Goal: Information Seeking & Learning: Learn about a topic

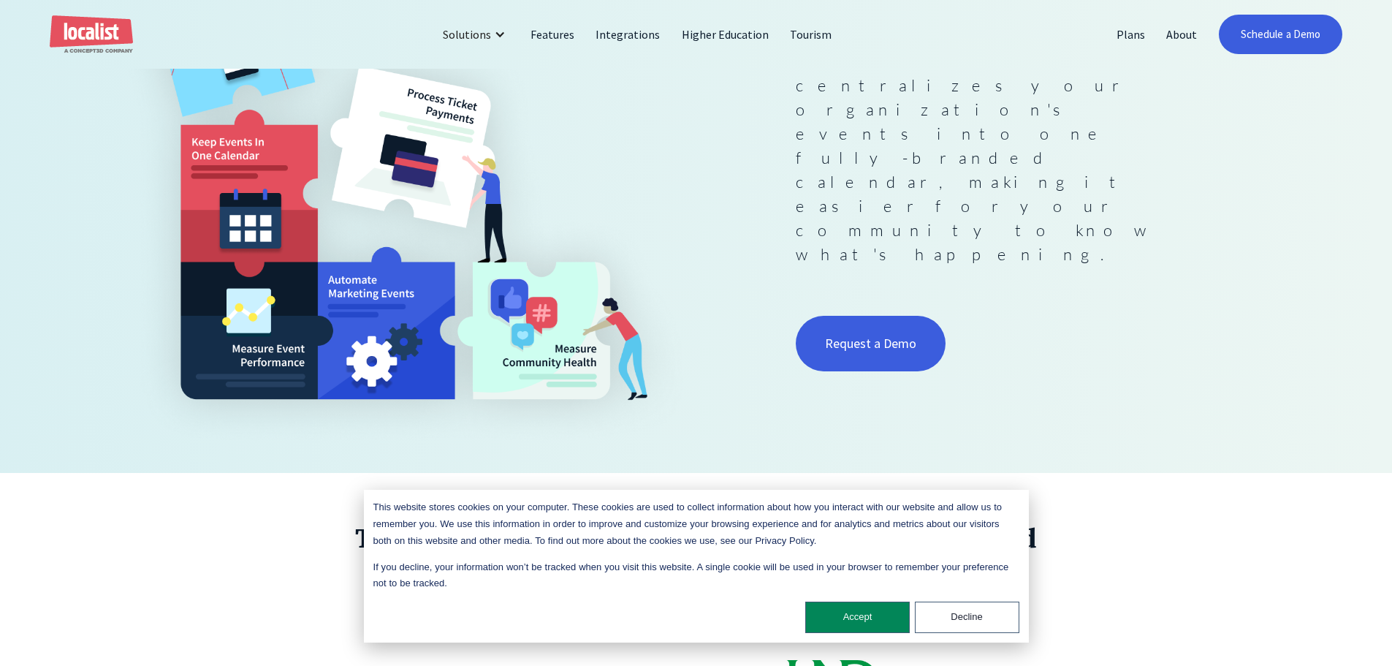
scroll to position [365, 0]
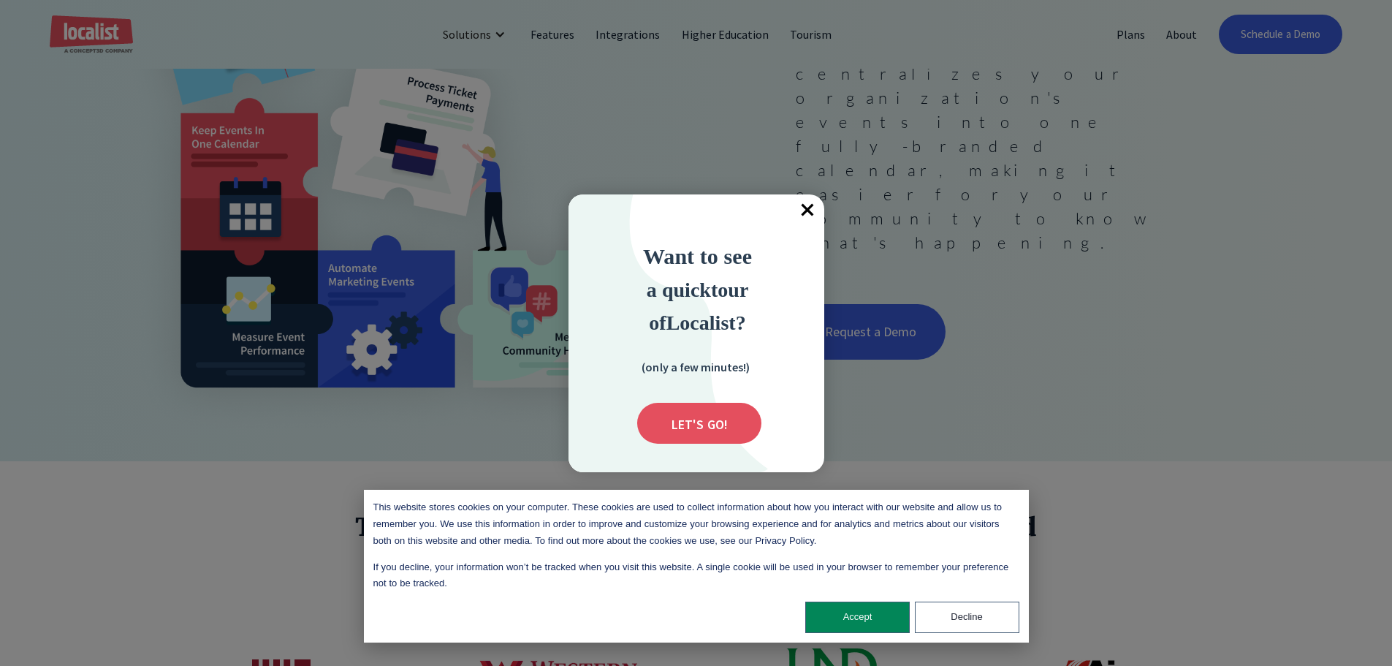
click at [809, 207] on span "×" at bounding box center [808, 210] width 32 height 32
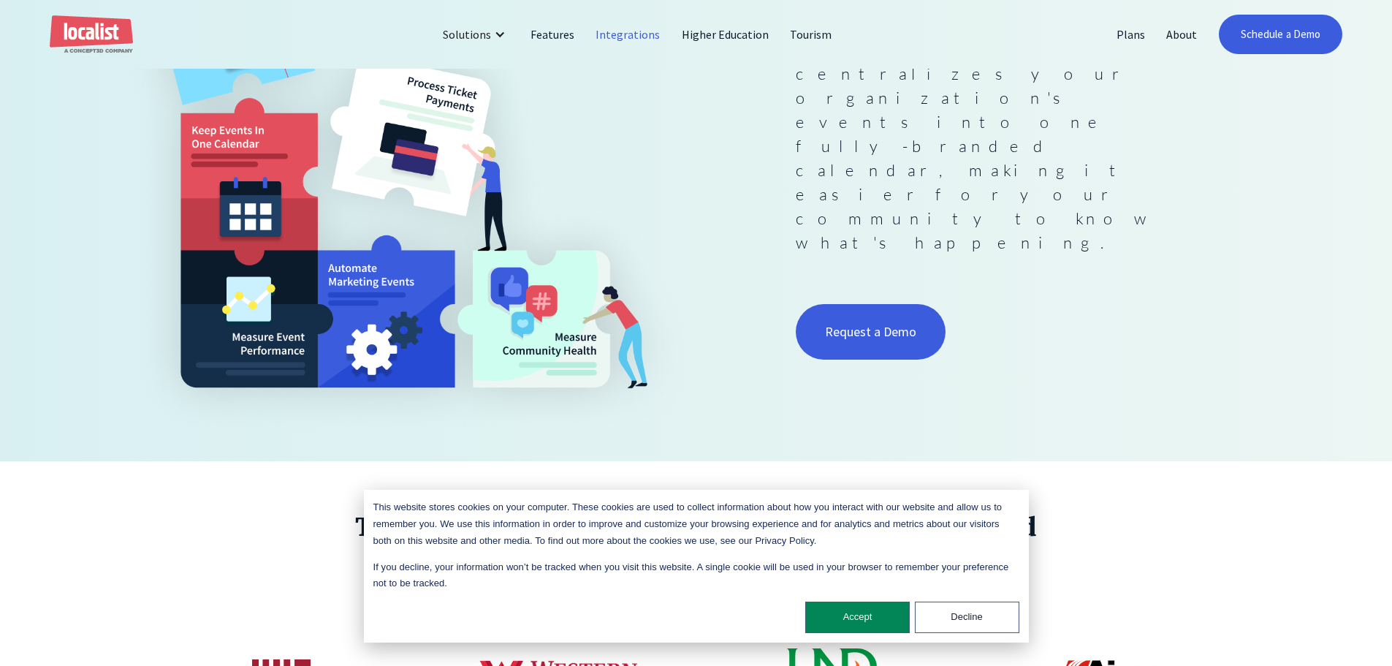
click at [622, 33] on link "Integrations" at bounding box center [627, 34] width 85 height 35
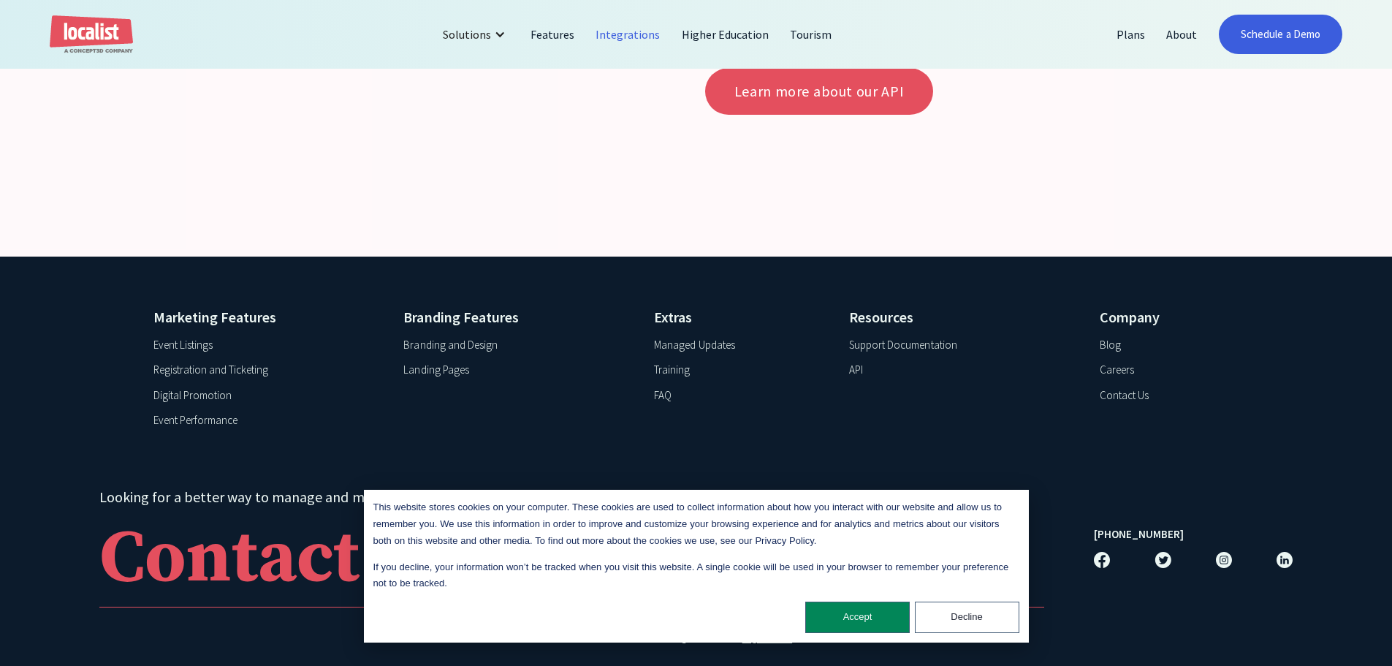
scroll to position [5739, 0]
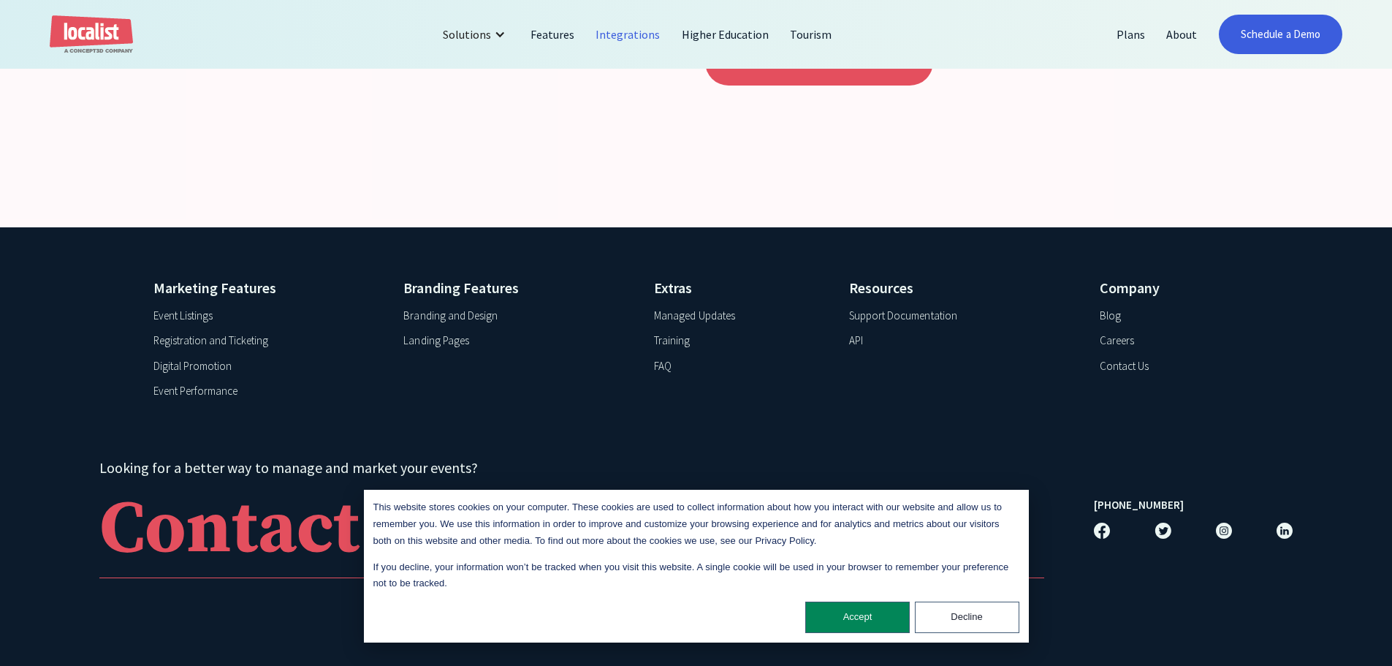
click at [856, 315] on div "Support Documentation" at bounding box center [903, 316] width 108 height 17
click at [850, 340] on div "API" at bounding box center [856, 340] width 14 height 17
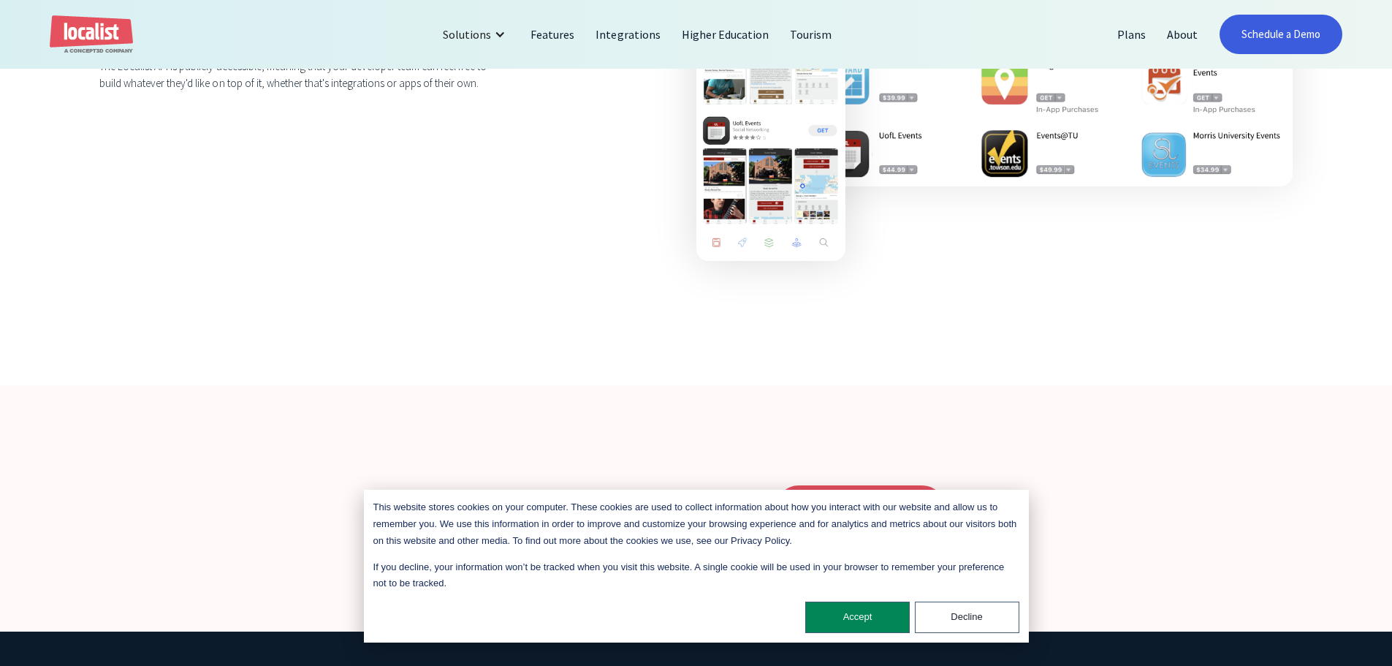
scroll to position [2704, 0]
